Goal: Check status: Check status

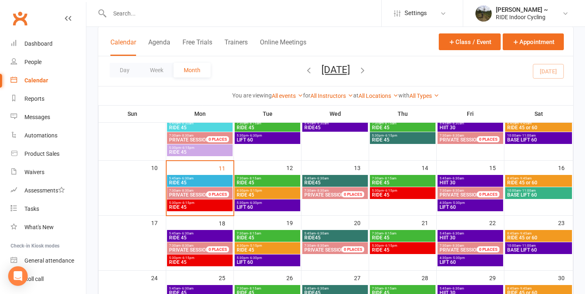
scroll to position [123, 0]
click at [198, 206] on span "RIDE 45" at bounding box center [200, 206] width 62 height 5
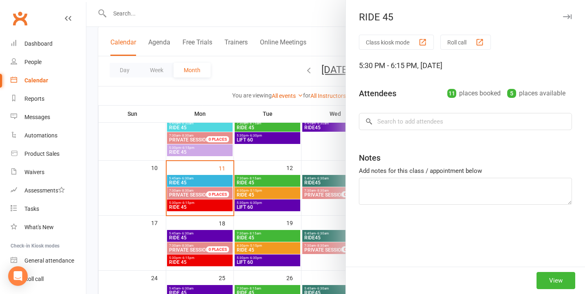
click at [566, 15] on icon "button" at bounding box center [567, 16] width 9 height 5
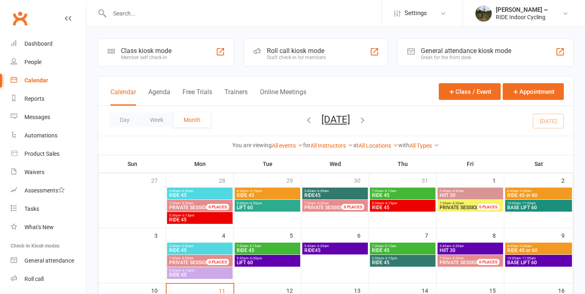
scroll to position [123, 0]
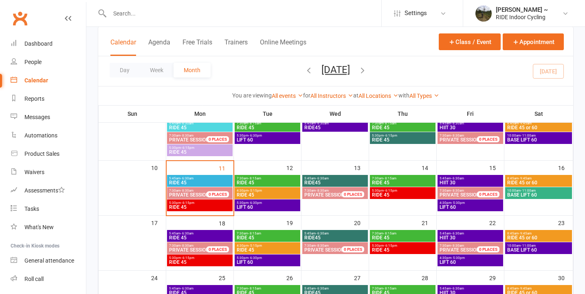
click at [209, 207] on span "RIDE 45" at bounding box center [200, 206] width 62 height 5
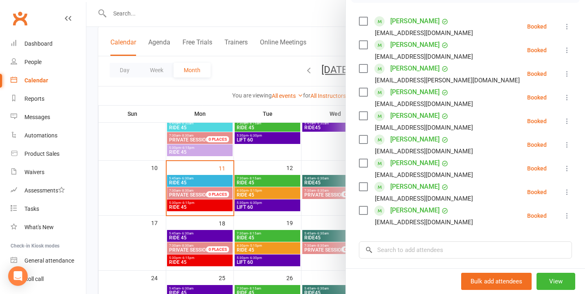
scroll to position [0, 0]
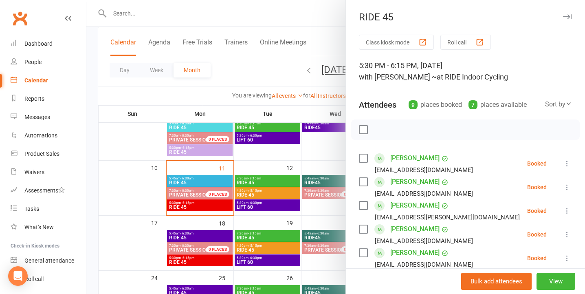
click at [565, 15] on icon "button" at bounding box center [567, 16] width 9 height 5
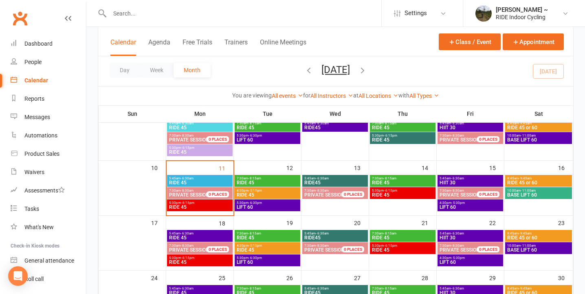
click at [391, 193] on span "RIDE 45" at bounding box center [402, 194] width 62 height 5
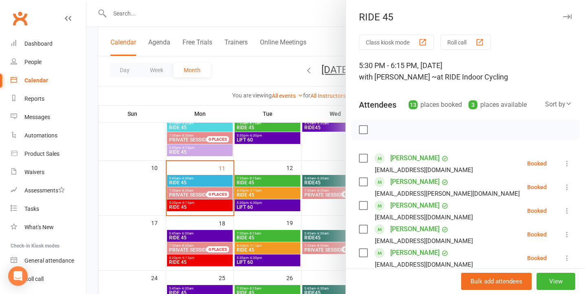
click at [568, 17] on icon "button" at bounding box center [567, 16] width 9 height 5
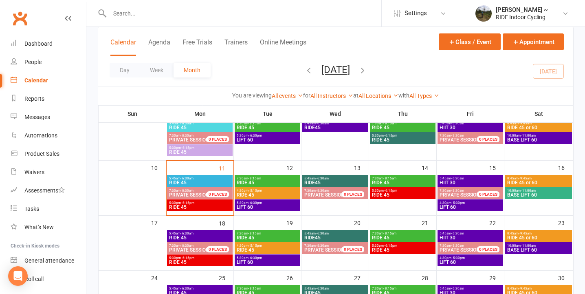
click at [229, 203] on span "5:30pm - 6:15pm" at bounding box center [200, 203] width 62 height 4
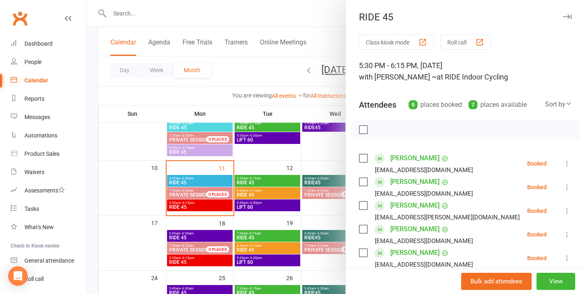
click at [567, 17] on icon "button" at bounding box center [567, 16] width 9 height 5
